Goal: Find specific page/section: Find specific page/section

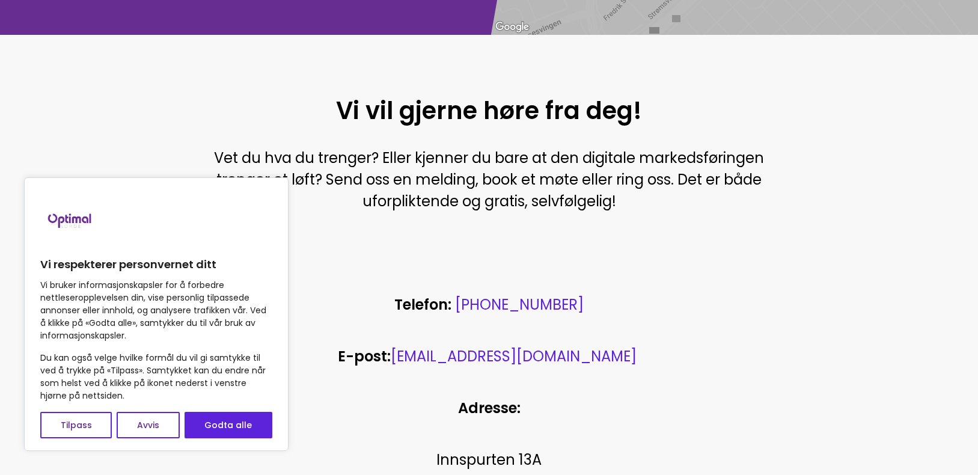
scroll to position [301, 0]
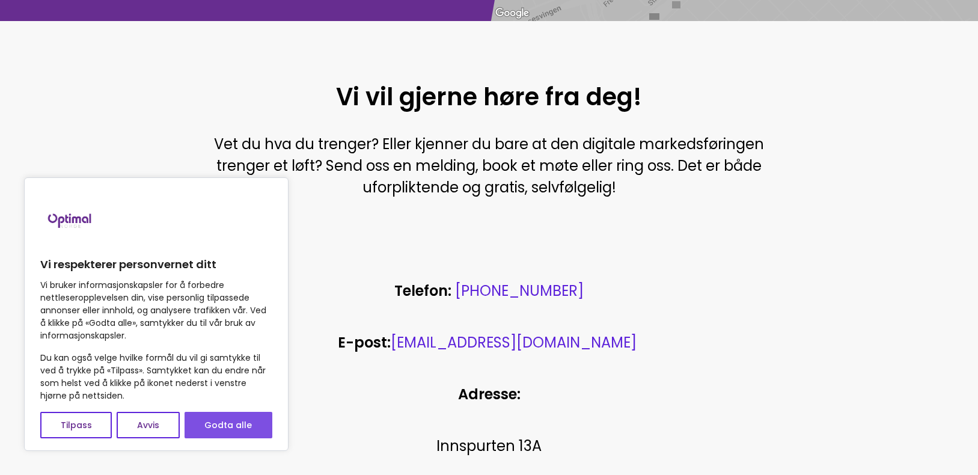
click at [244, 428] on button "Godta alle" at bounding box center [229, 425] width 88 height 26
checkbox input "true"
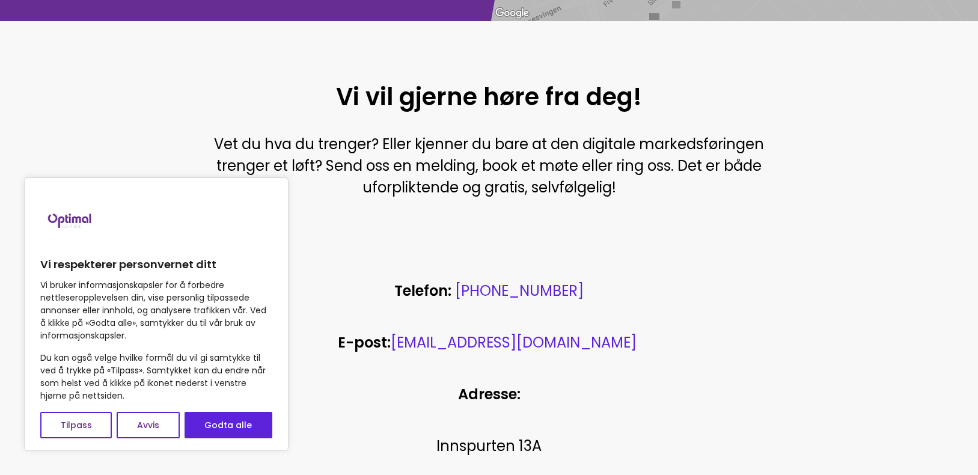
checkbox input "true"
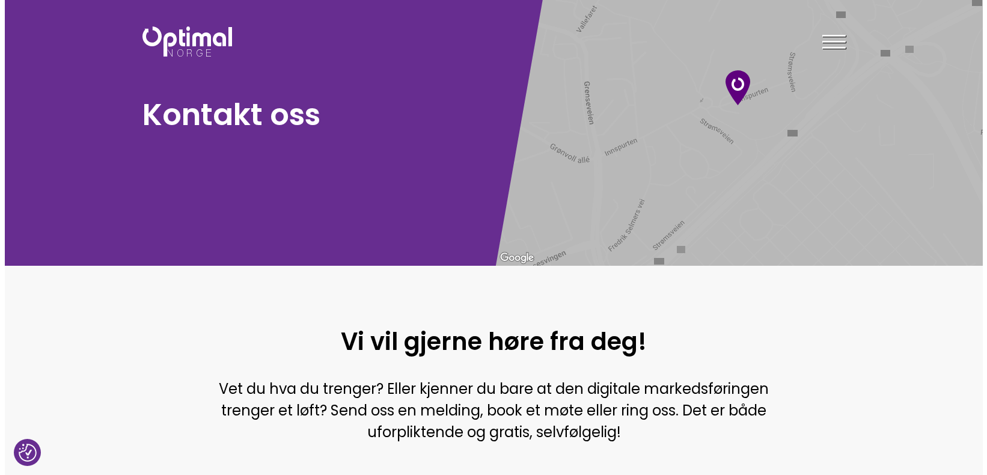
scroll to position [0, 0]
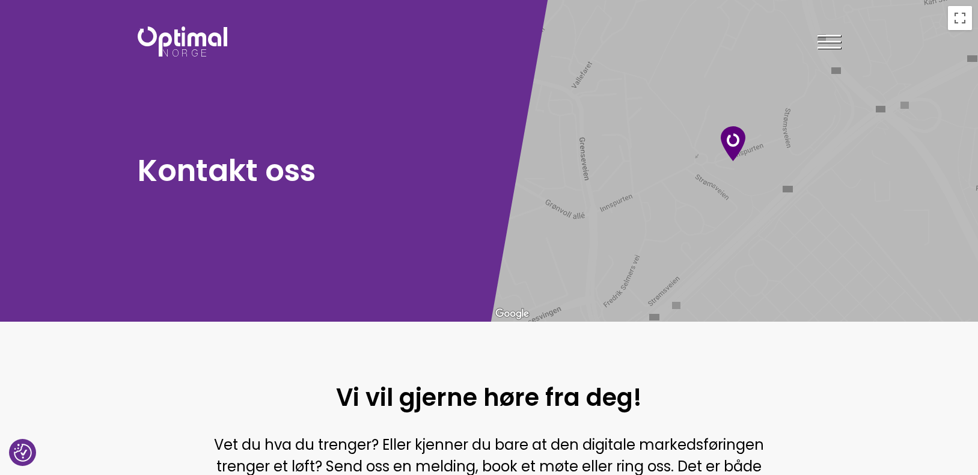
click at [828, 50] on div at bounding box center [829, 44] width 23 height 30
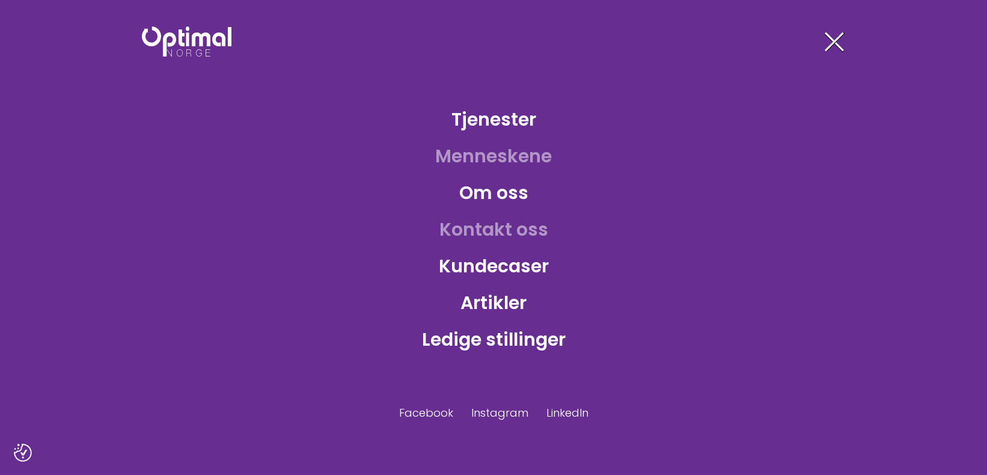
click at [513, 156] on link "Menneskene" at bounding box center [494, 156] width 136 height 39
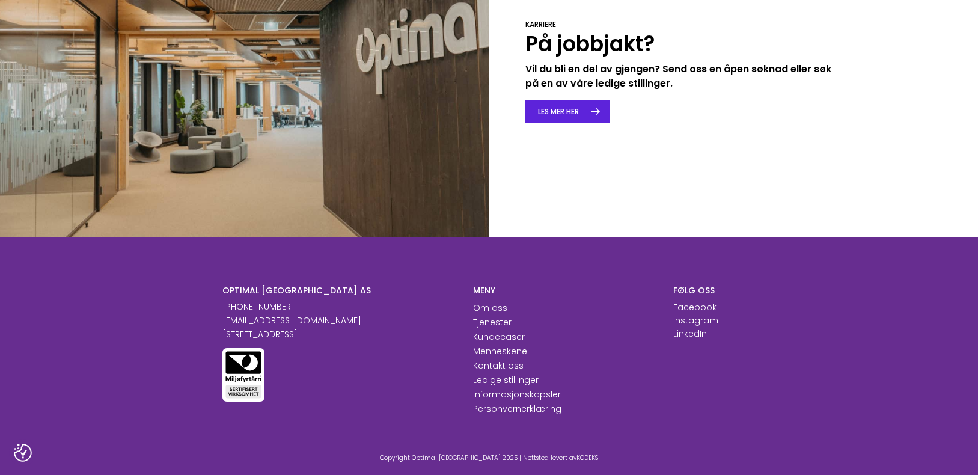
scroll to position [1924, 0]
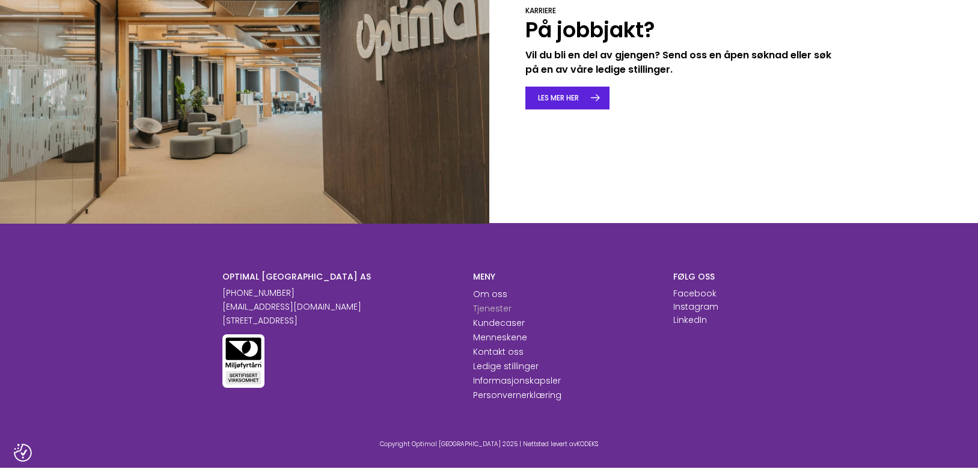
click at [507, 303] on link "Tjenester" at bounding box center [492, 309] width 38 height 12
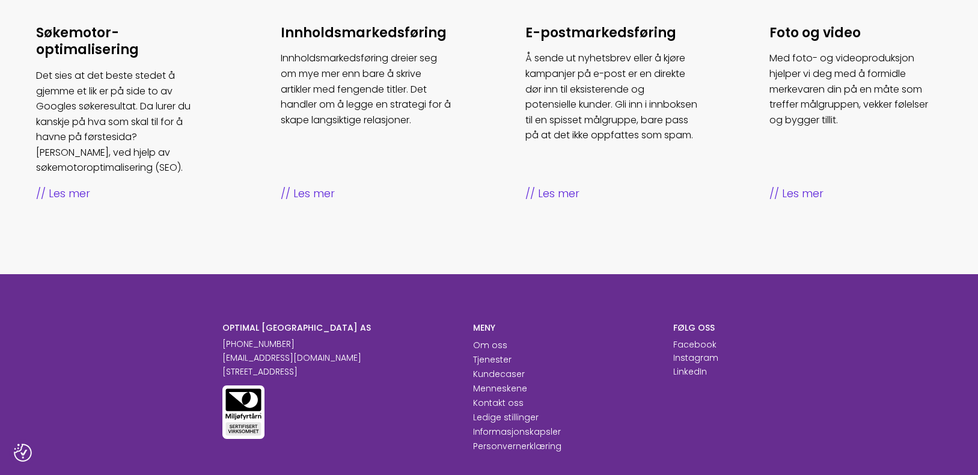
scroll to position [842, 0]
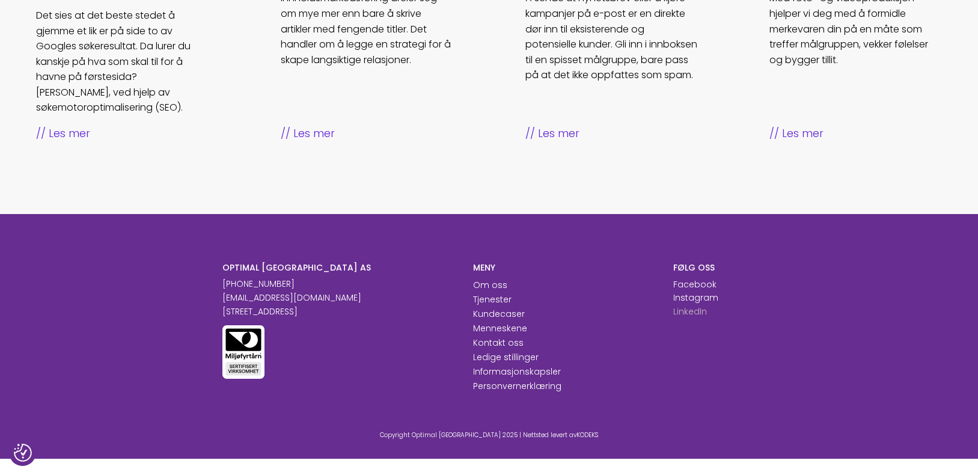
click at [686, 306] on p "LinkedIn" at bounding box center [691, 312] width 34 height 13
